Goal: Information Seeking & Learning: Learn about a topic

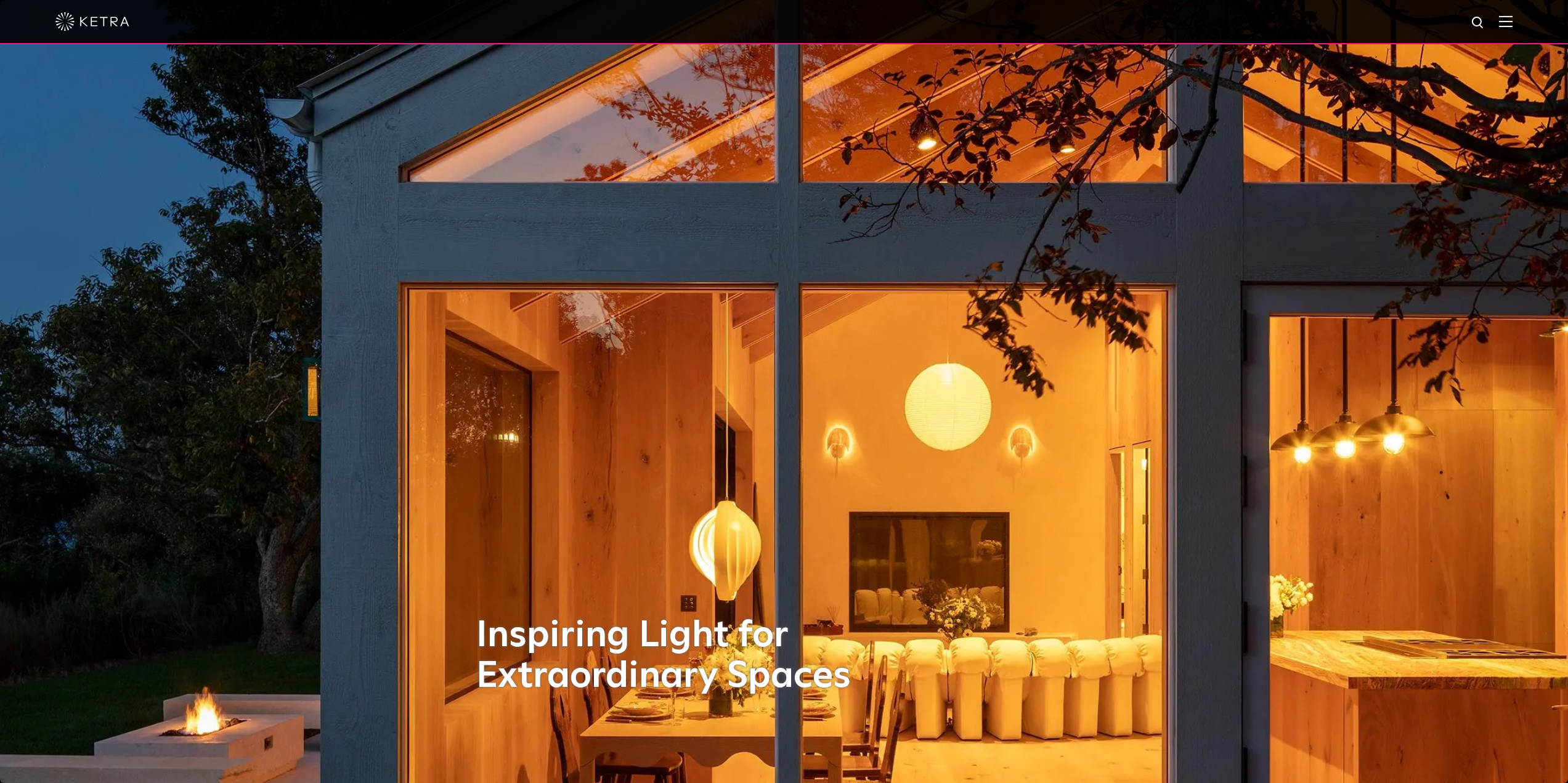
click at [1511, 22] on img at bounding box center [1506, 22] width 14 height 12
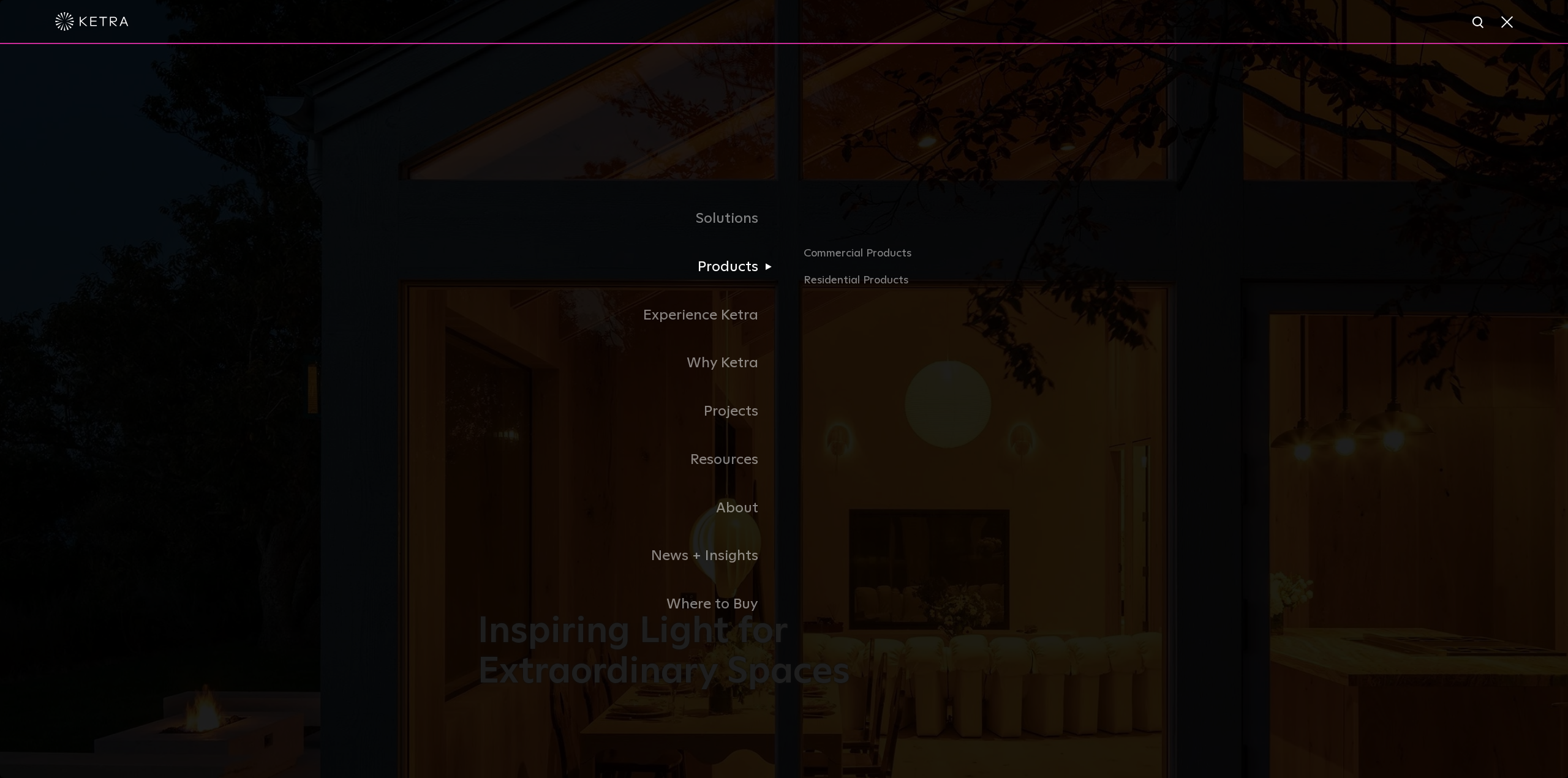
click at [741, 270] on link "Products" at bounding box center [631, 267] width 307 height 48
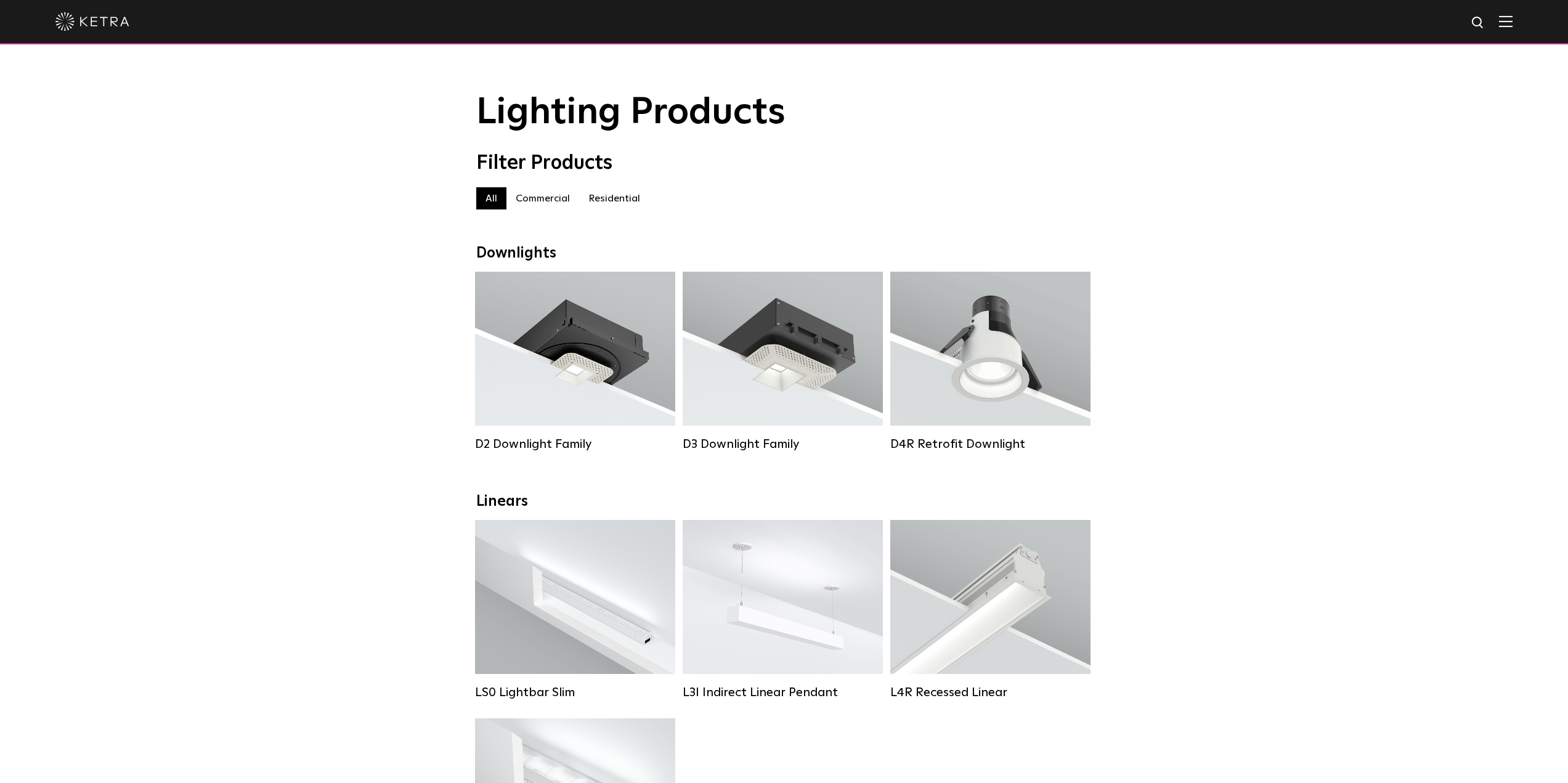
click at [600, 207] on label "Residential" at bounding box center [614, 198] width 71 height 22
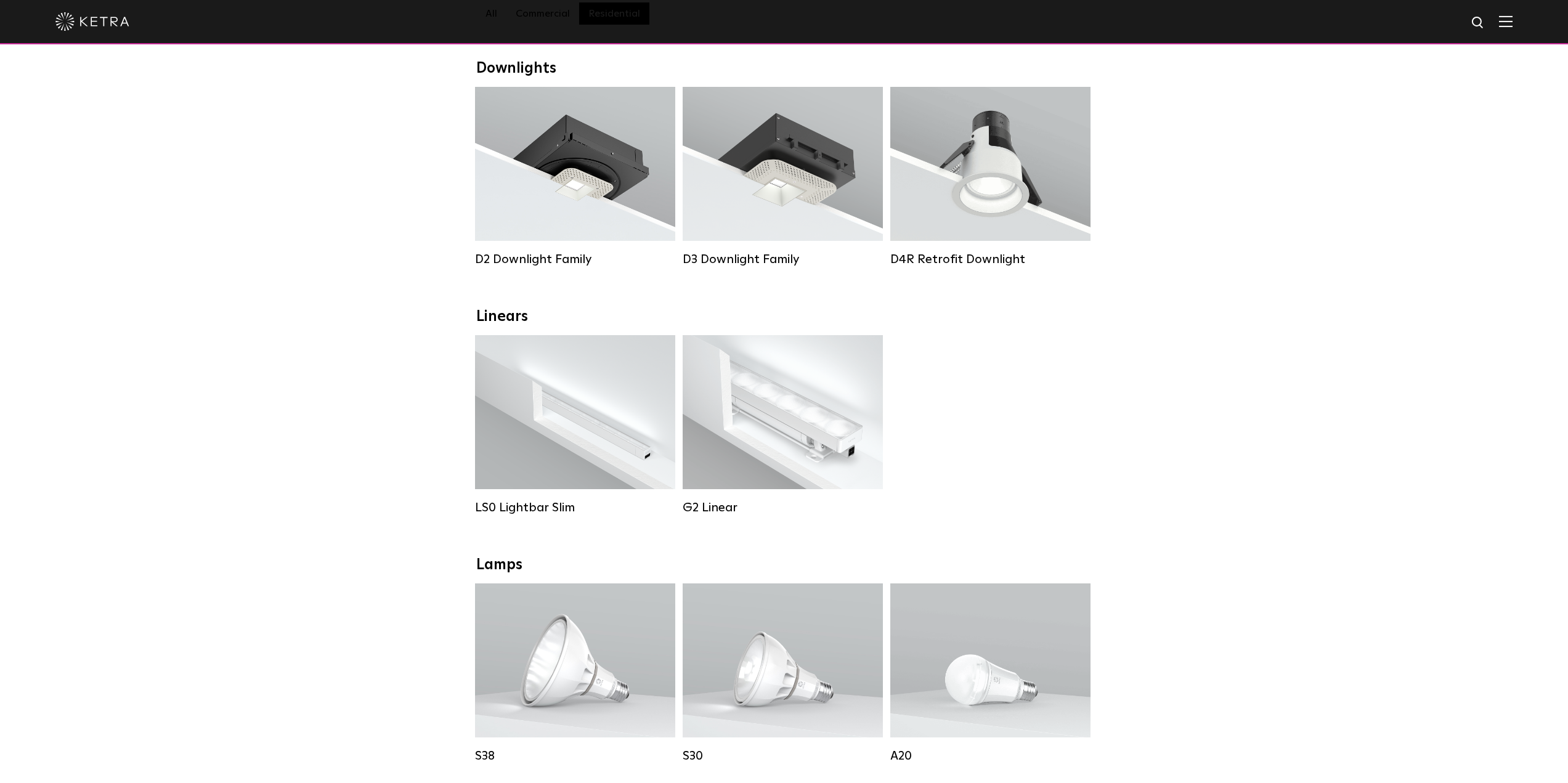
scroll to position [123, 0]
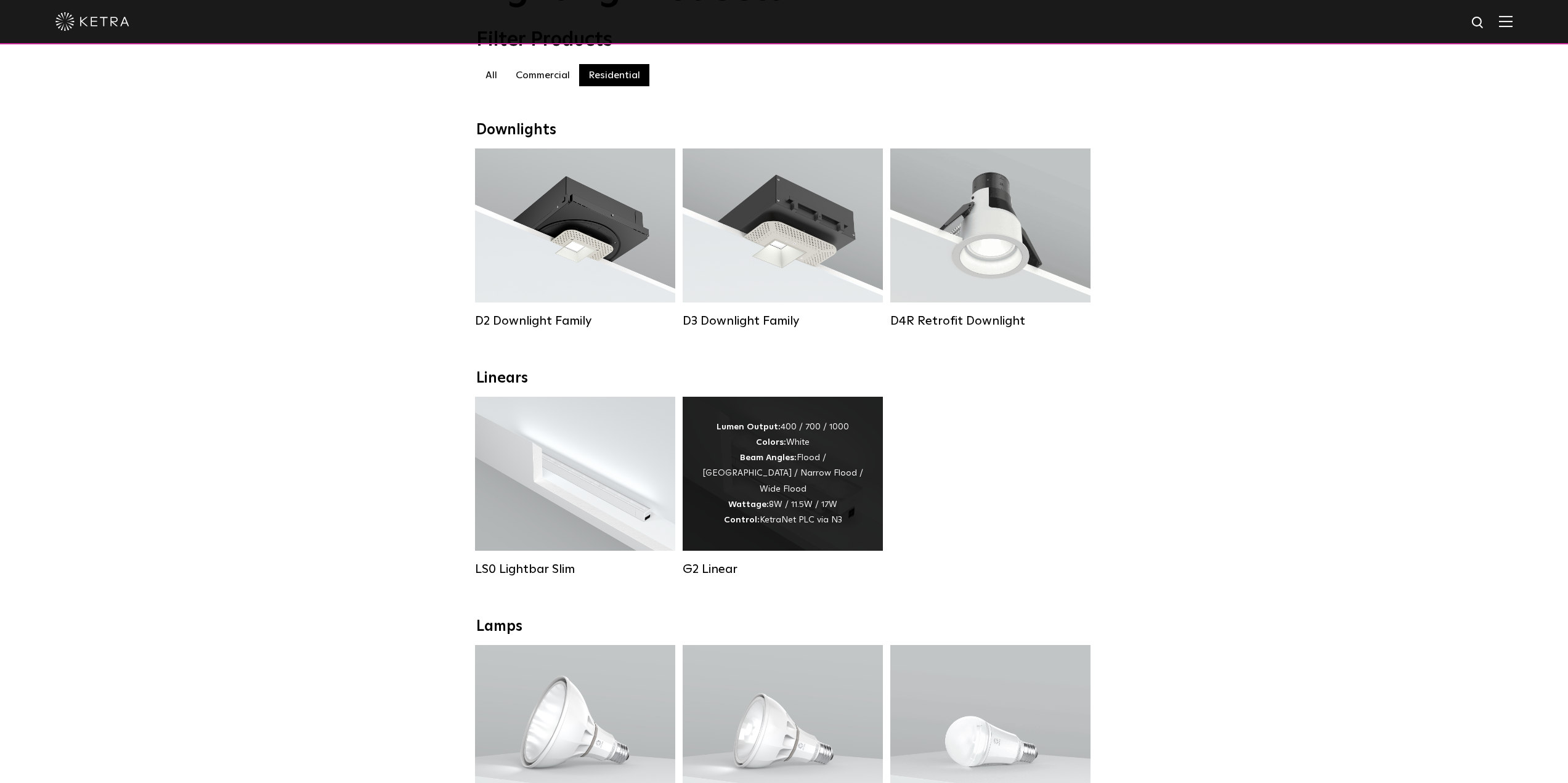
click at [810, 494] on div "Lumen Output: 400 / 700 / 1000 Colors: White Beam Angles: Flood / Graze / Narro…" at bounding box center [783, 474] width 164 height 109
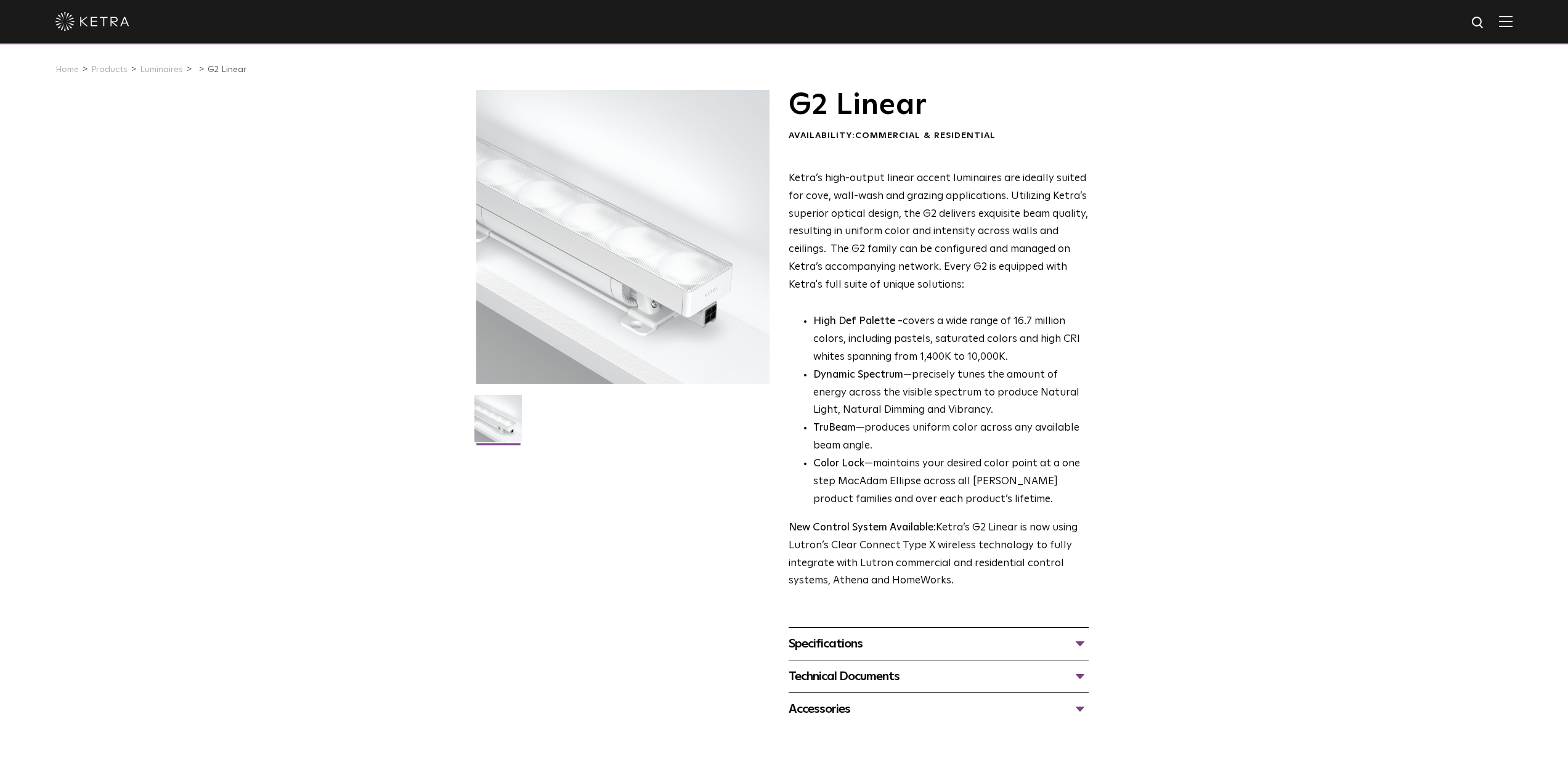
click at [1071, 645] on div "Specifications" at bounding box center [938, 643] width 300 height 20
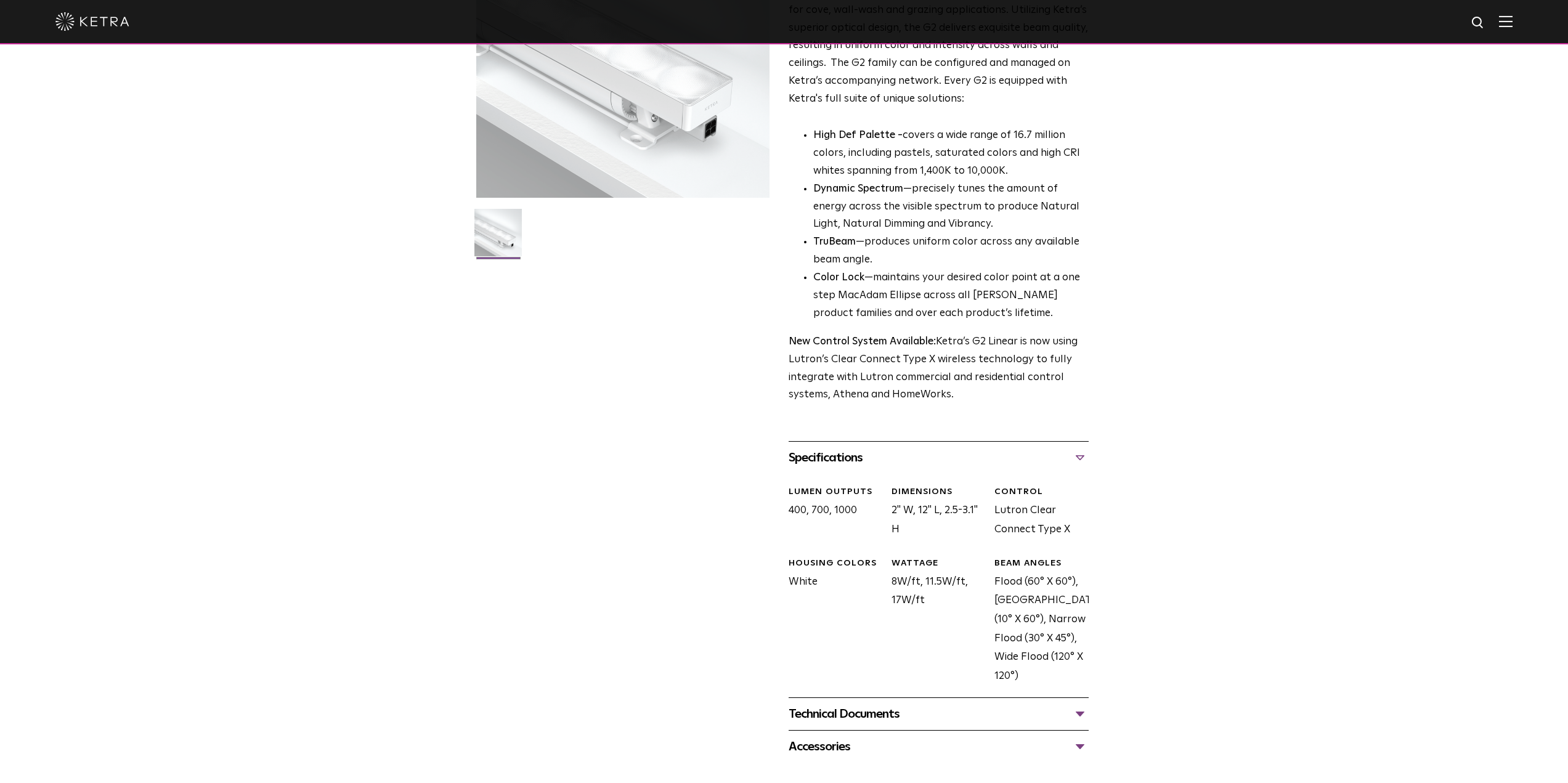
scroll to position [185, 0]
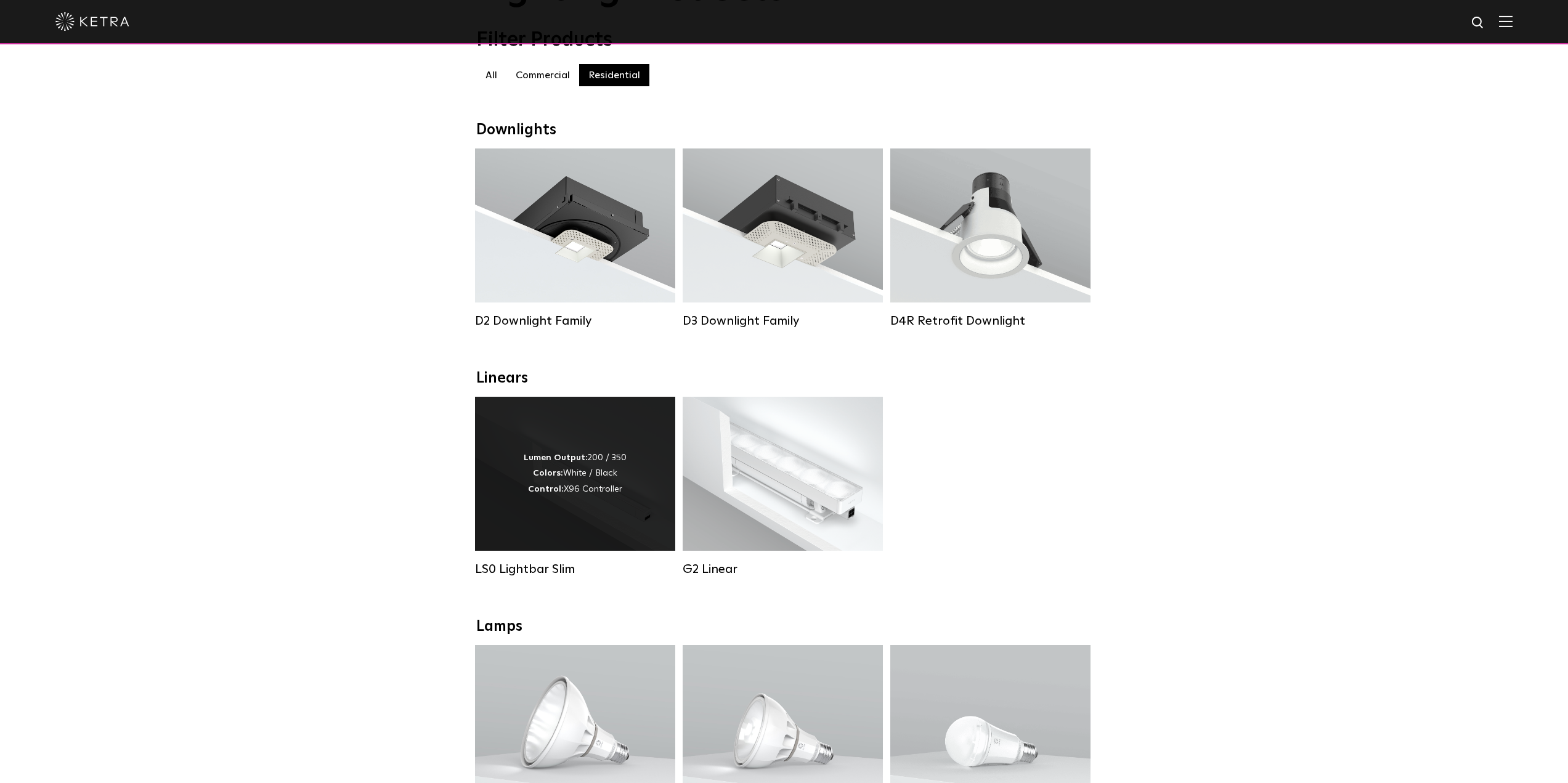
click at [571, 437] on div "Lumen Output: 200 / 350 Colors: White / Black Control: X96 Controller" at bounding box center [575, 474] width 200 height 154
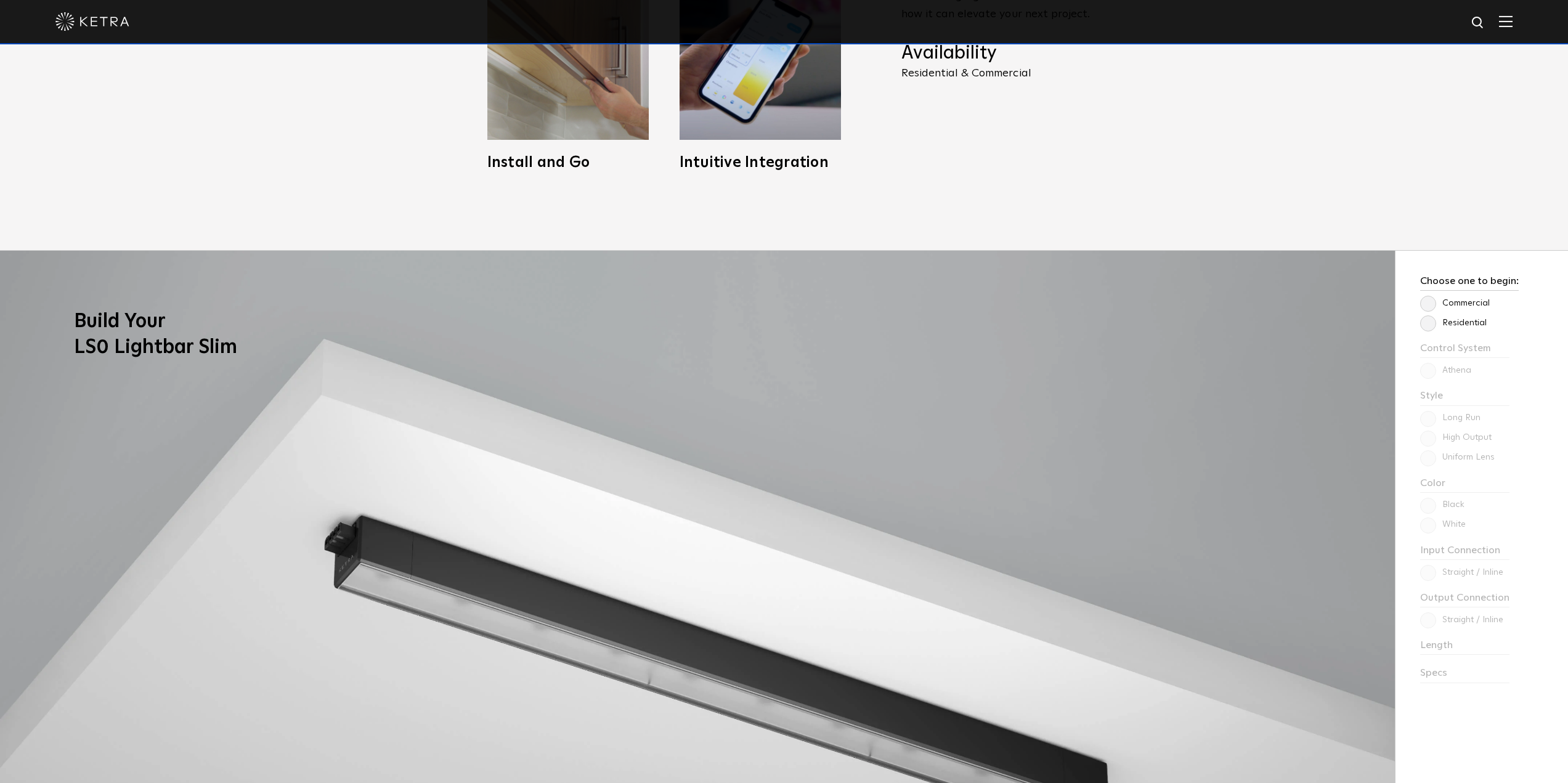
scroll to position [1109, 0]
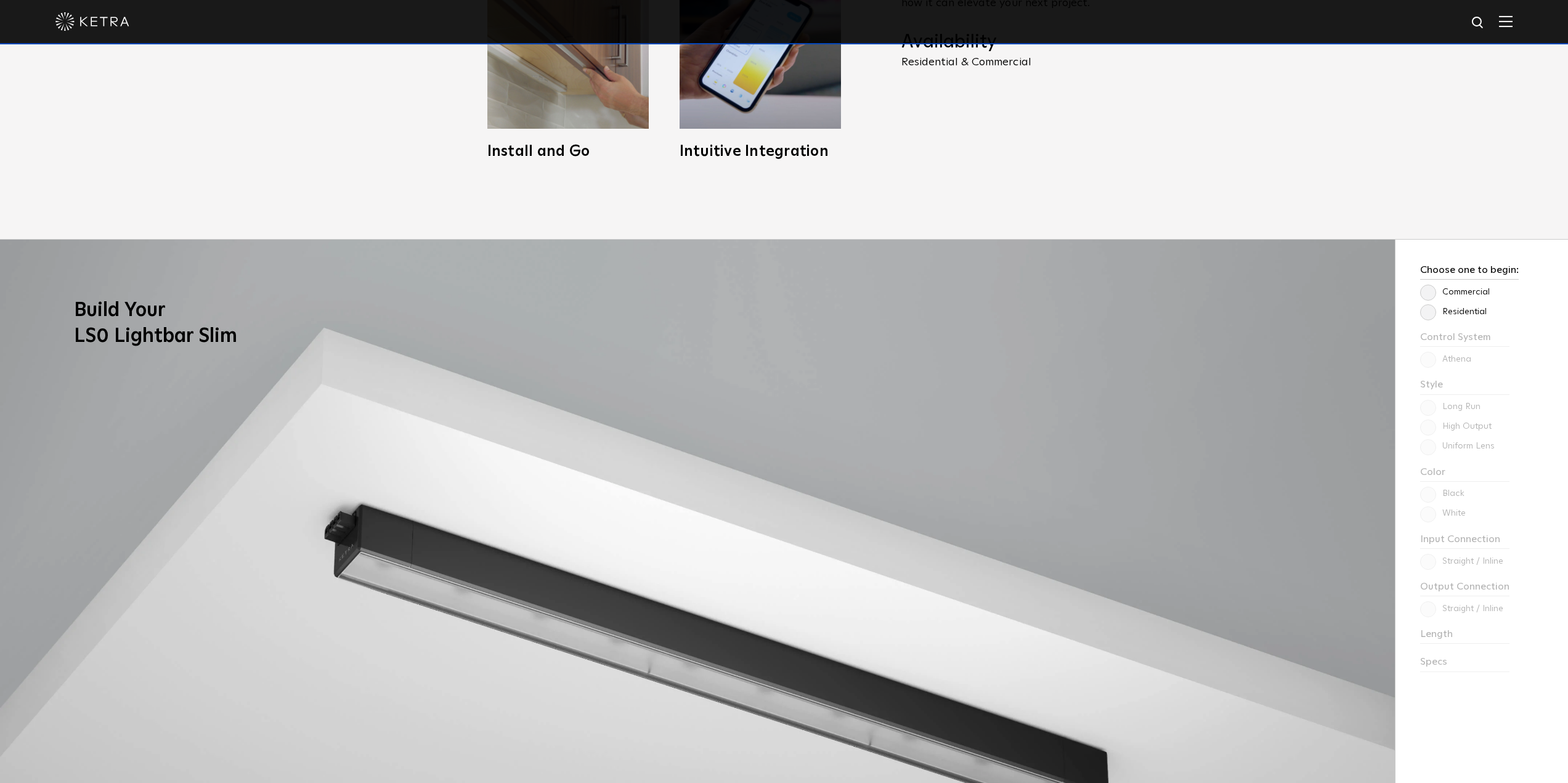
click at [1430, 313] on label "Residential" at bounding box center [1453, 312] width 66 height 10
click at [0, 0] on input "Residential" at bounding box center [0, 0] width 0 height 0
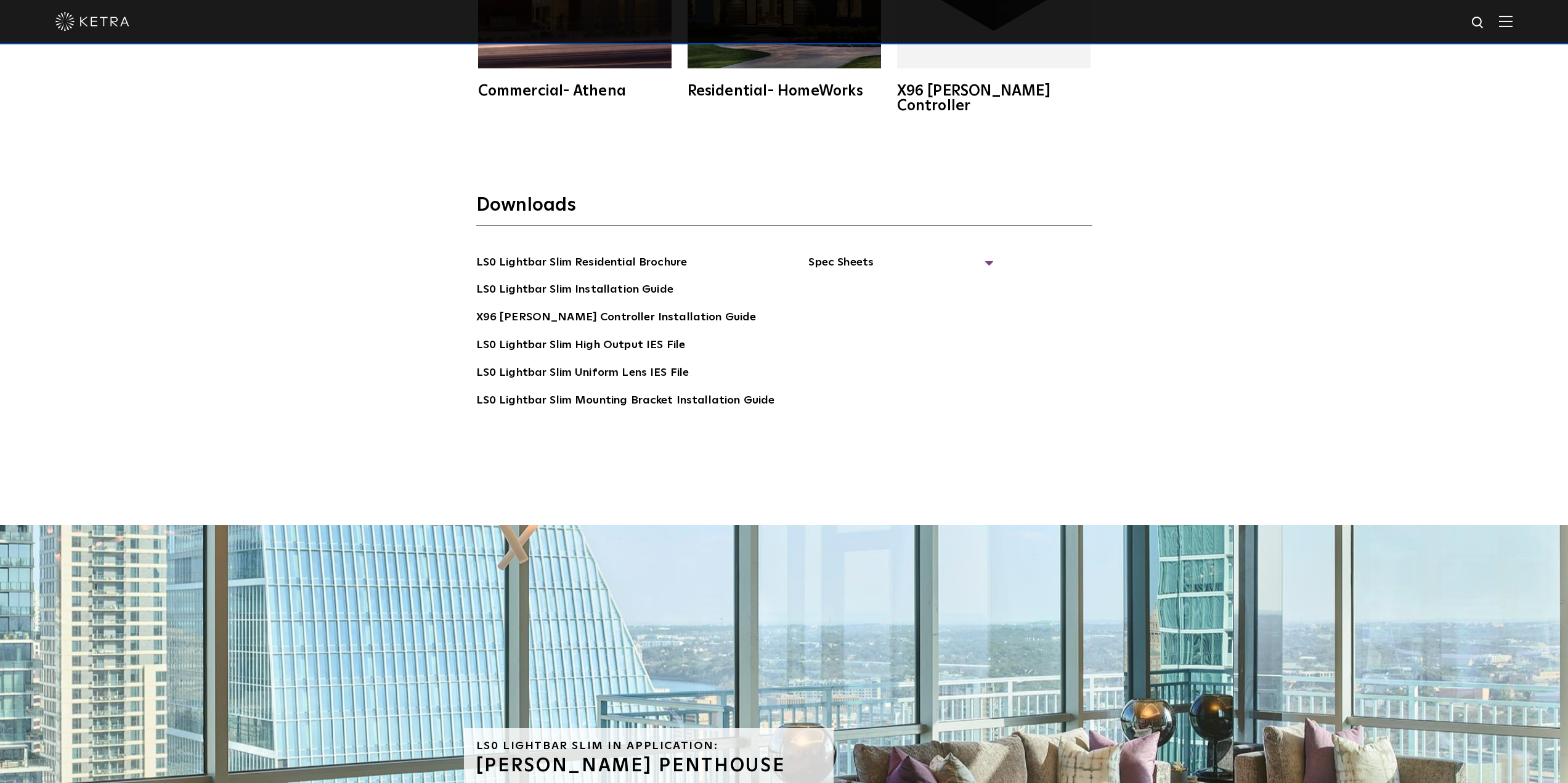
scroll to position [3141, 0]
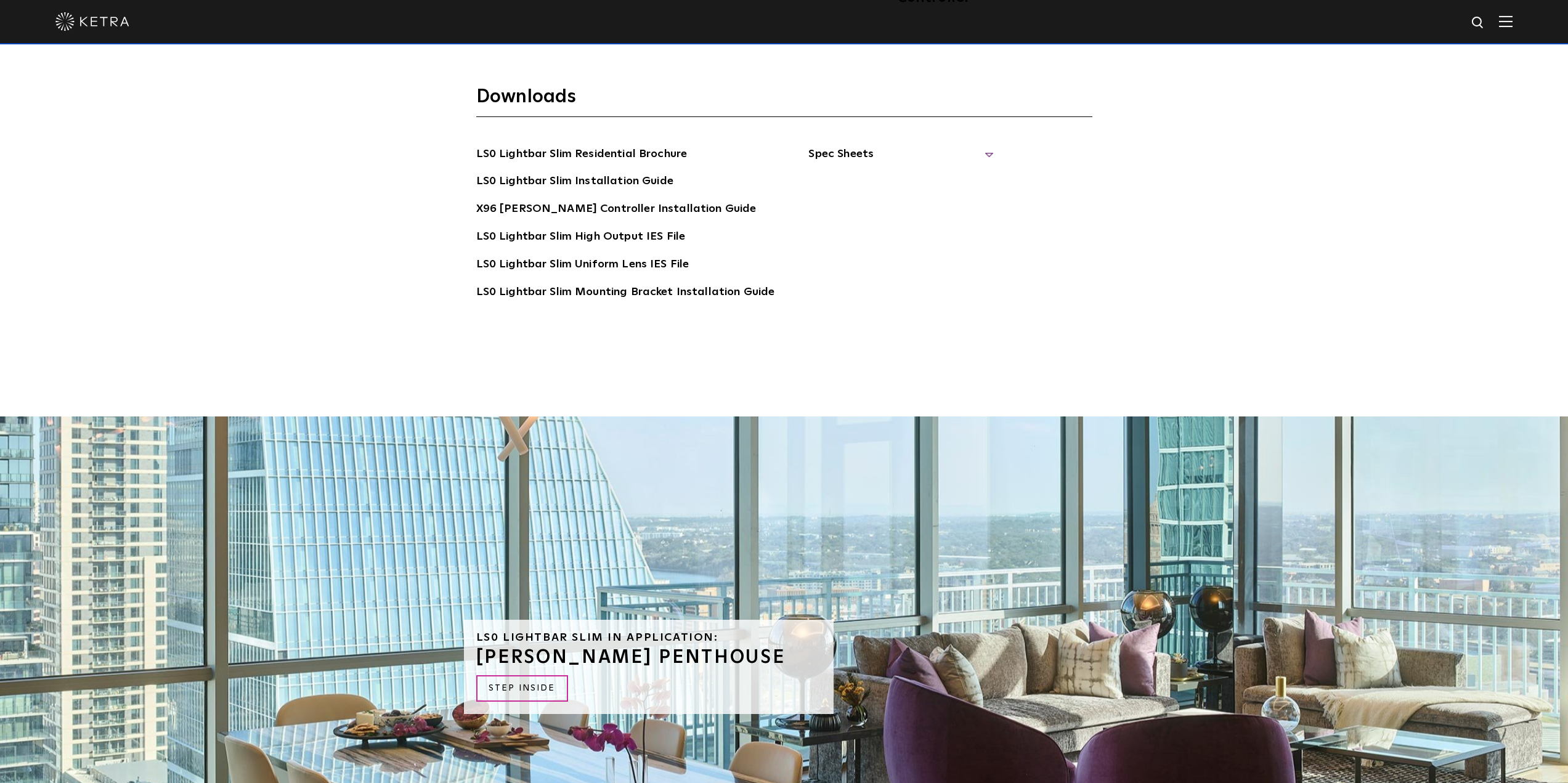
click at [979, 146] on span "Spec Sheets" at bounding box center [900, 158] width 185 height 27
click at [948, 172] on link "LS0 Lightbar Slim Spec Sheet" at bounding box center [903, 182] width 159 height 20
